Goal: Navigation & Orientation: Understand site structure

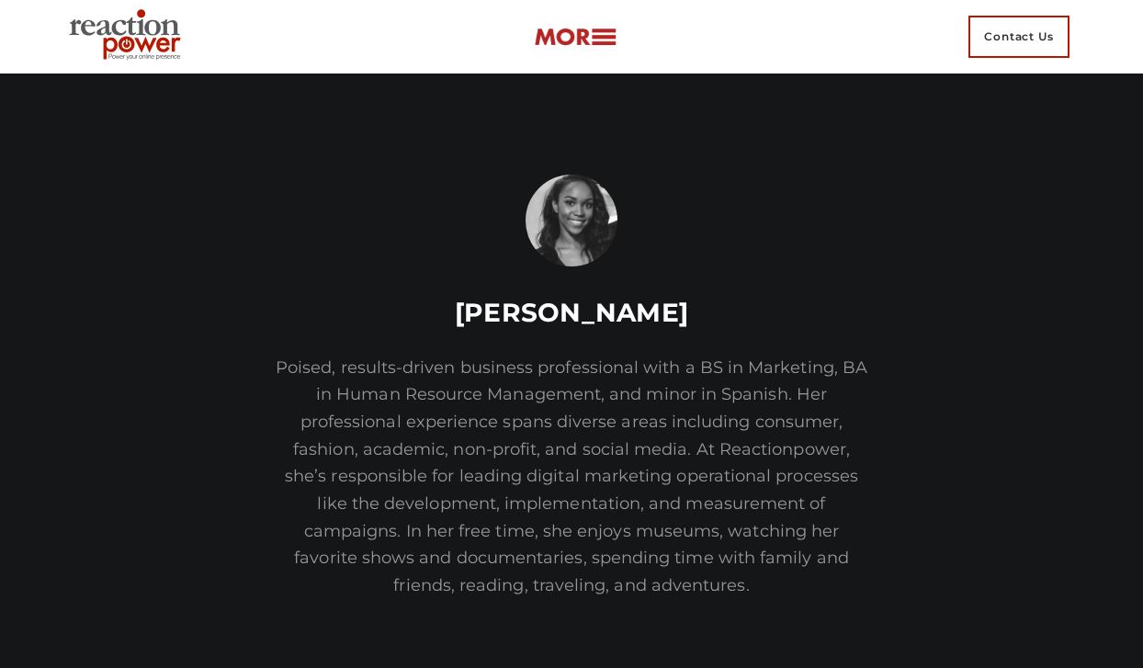
click at [599, 44] on img at bounding box center [575, 37] width 83 height 21
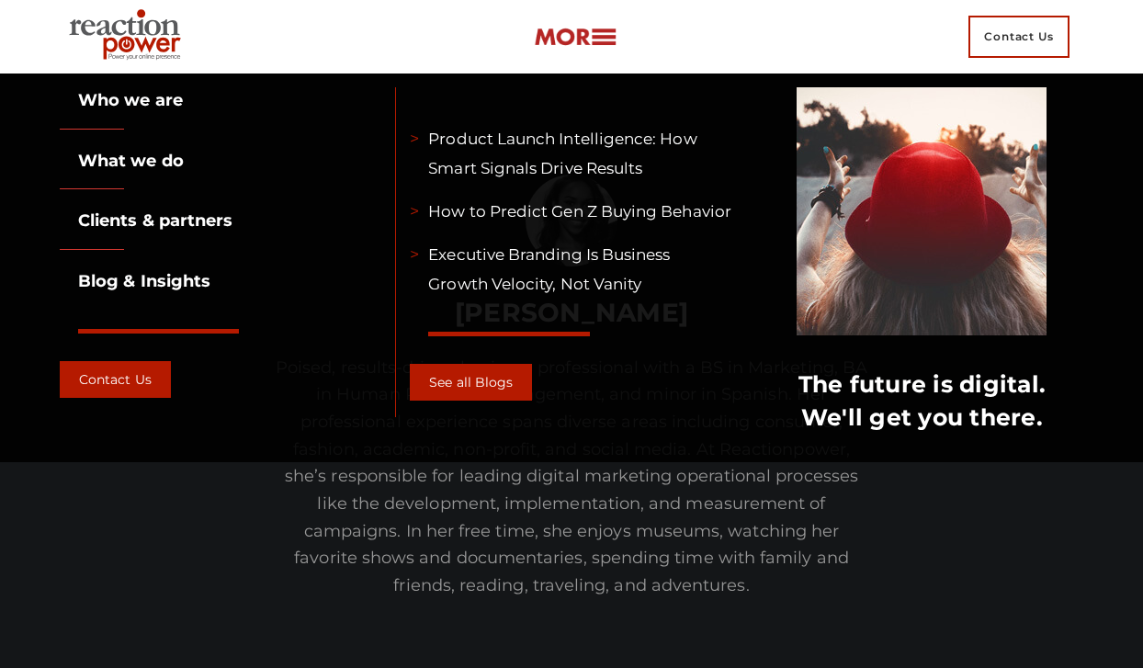
click at [176, 163] on link "What we do" at bounding box center [122, 161] width 124 height 20
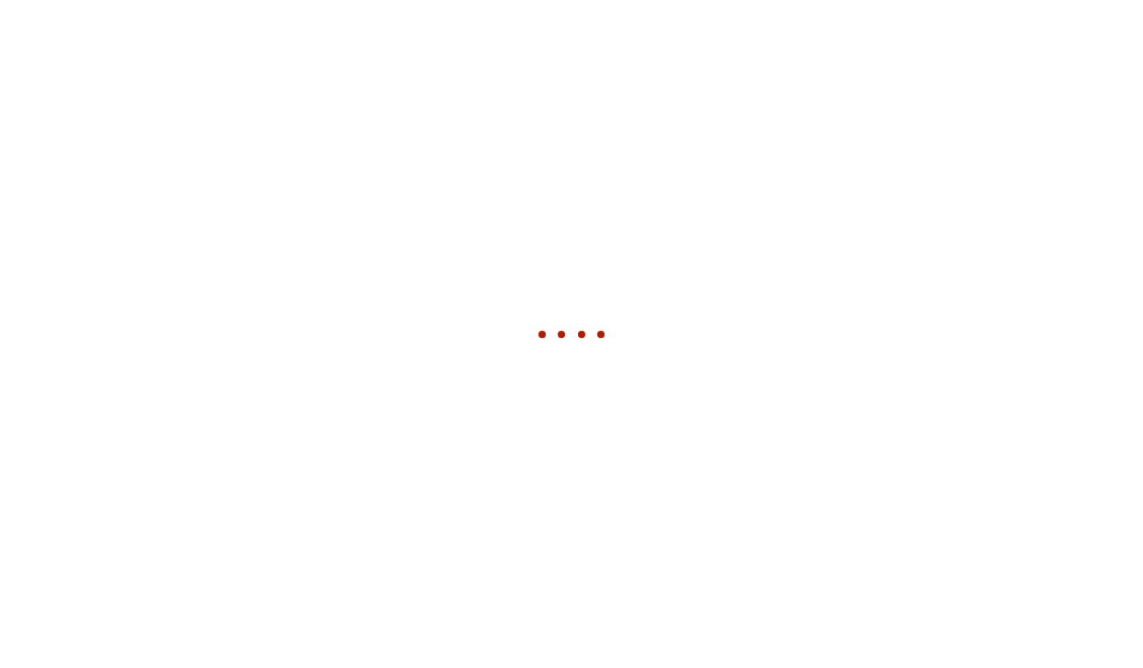
scroll to position [5224, 0]
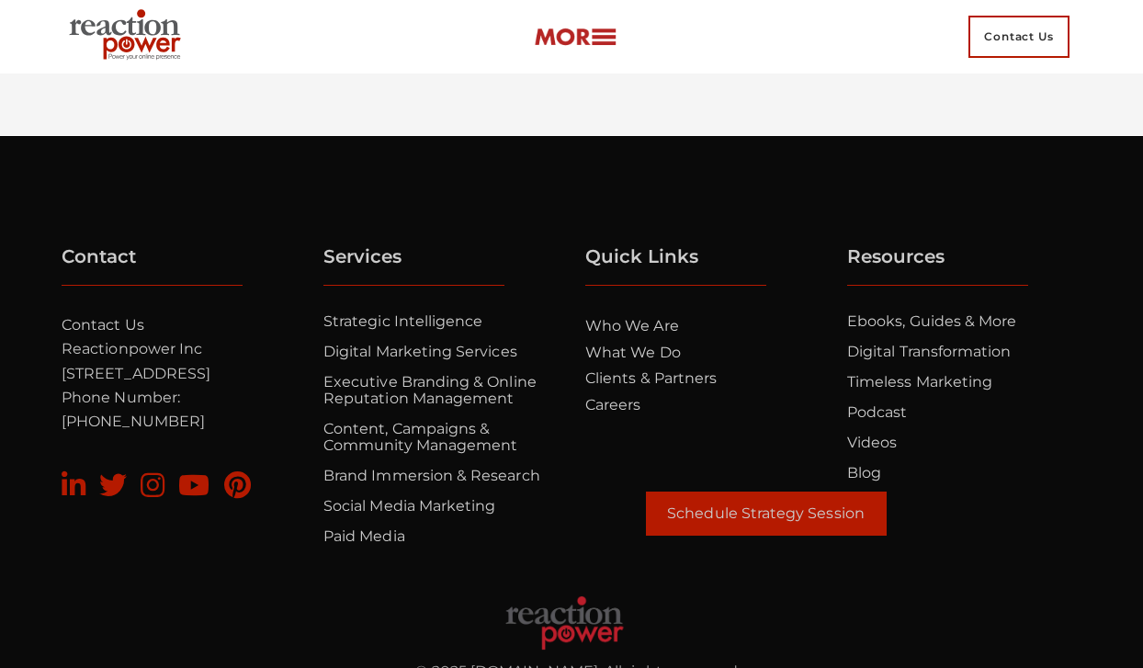
scroll to position [12386, 0]
click at [675, 387] on link "Clients & Partners" at bounding box center [650, 377] width 131 height 17
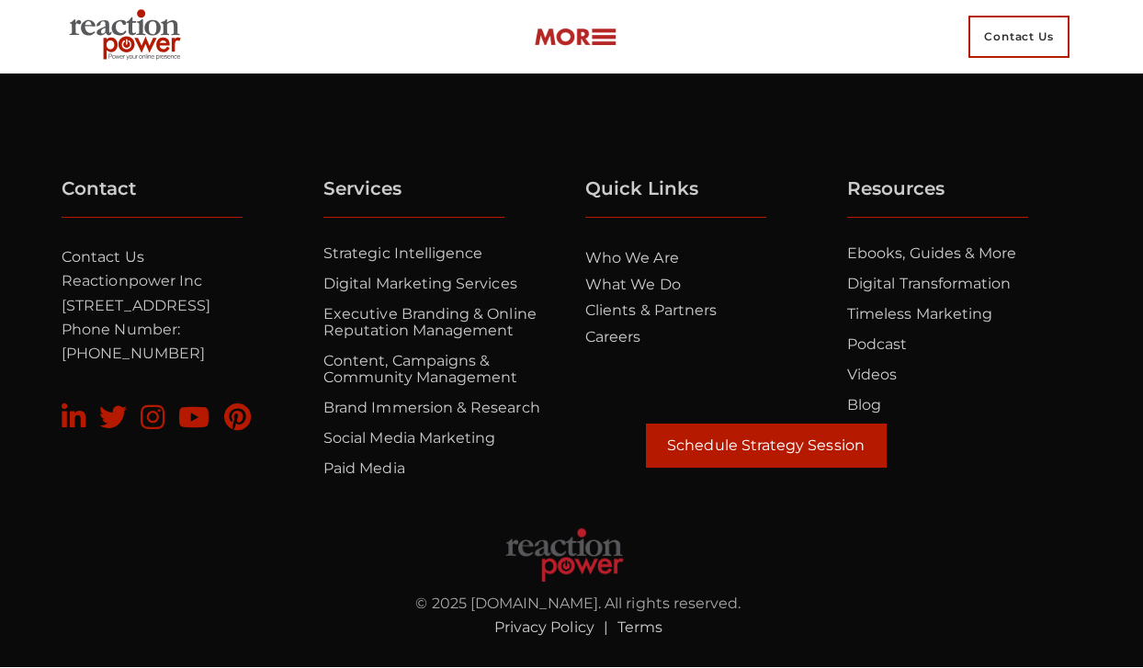
scroll to position [12514, 0]
click at [361, 280] on link "Digital Marketing Services" at bounding box center [420, 283] width 194 height 17
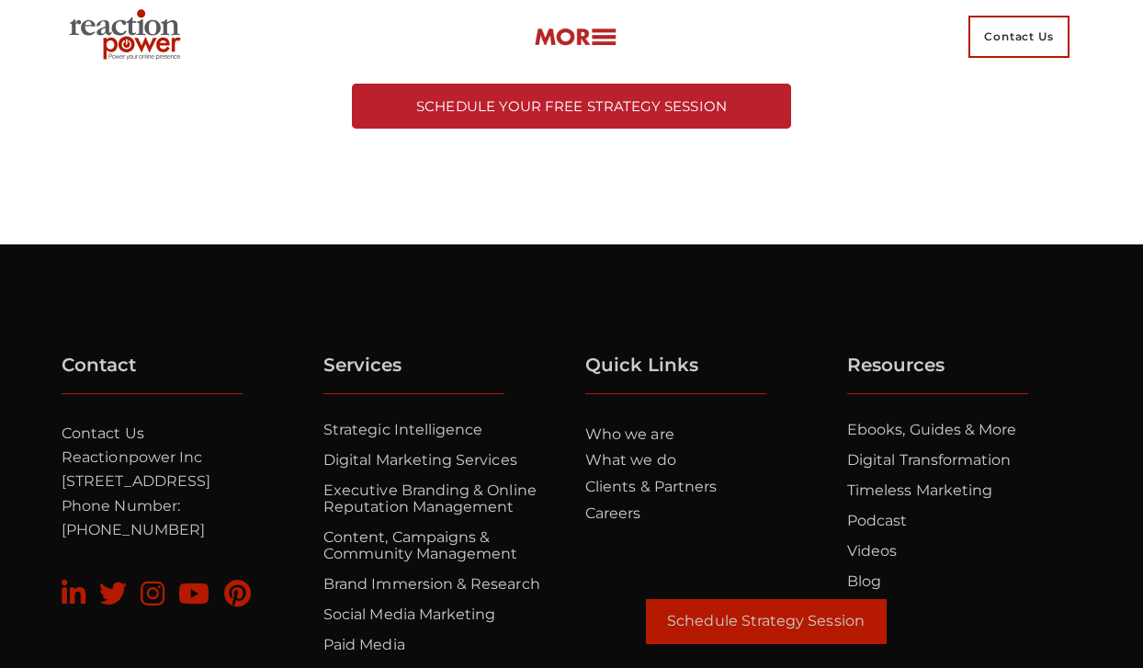
scroll to position [5899, 0]
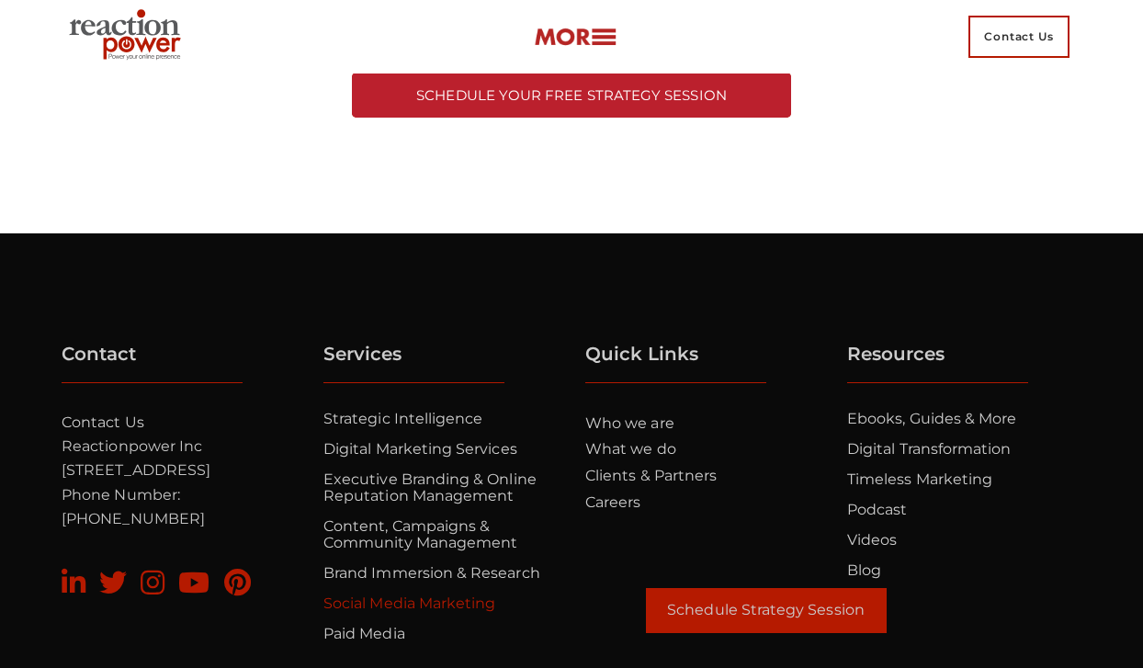
click at [418, 595] on link "Social Media Marketing" at bounding box center [409, 603] width 172 height 17
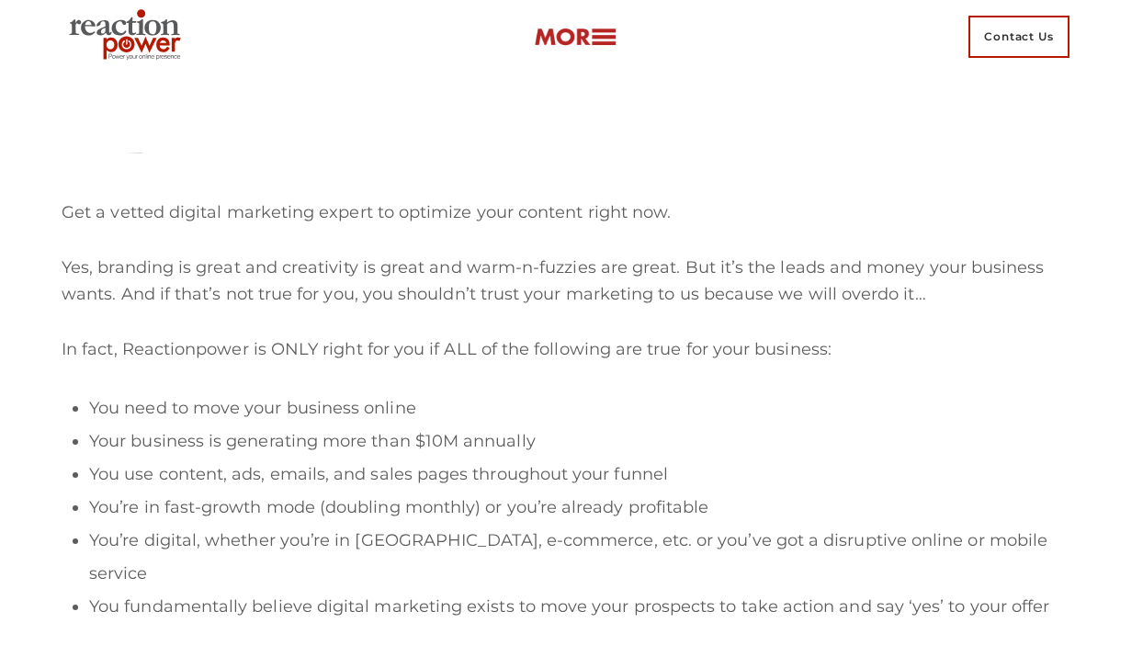
scroll to position [4764, 0]
